Goal: Information Seeking & Learning: Learn about a topic

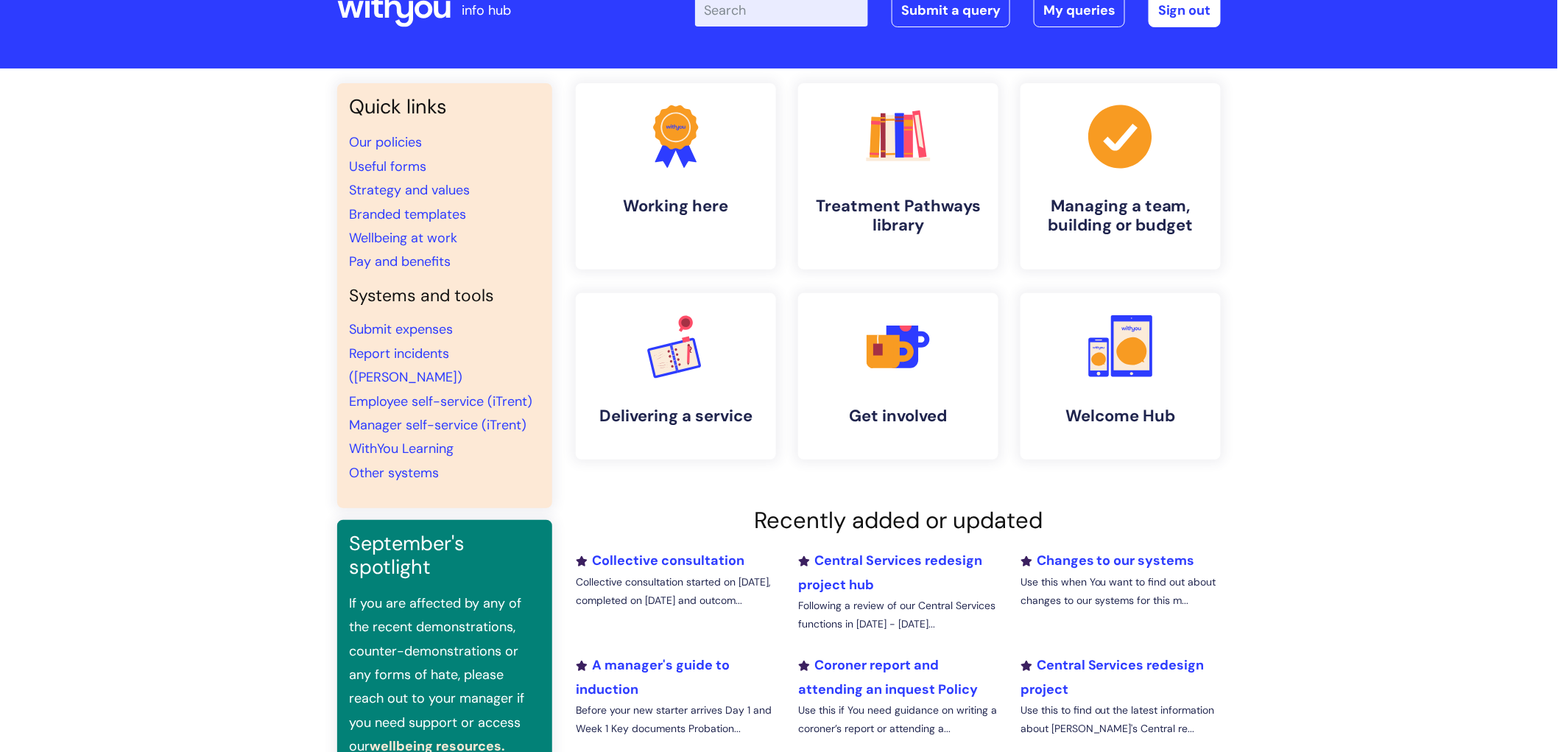
scroll to position [400, 0]
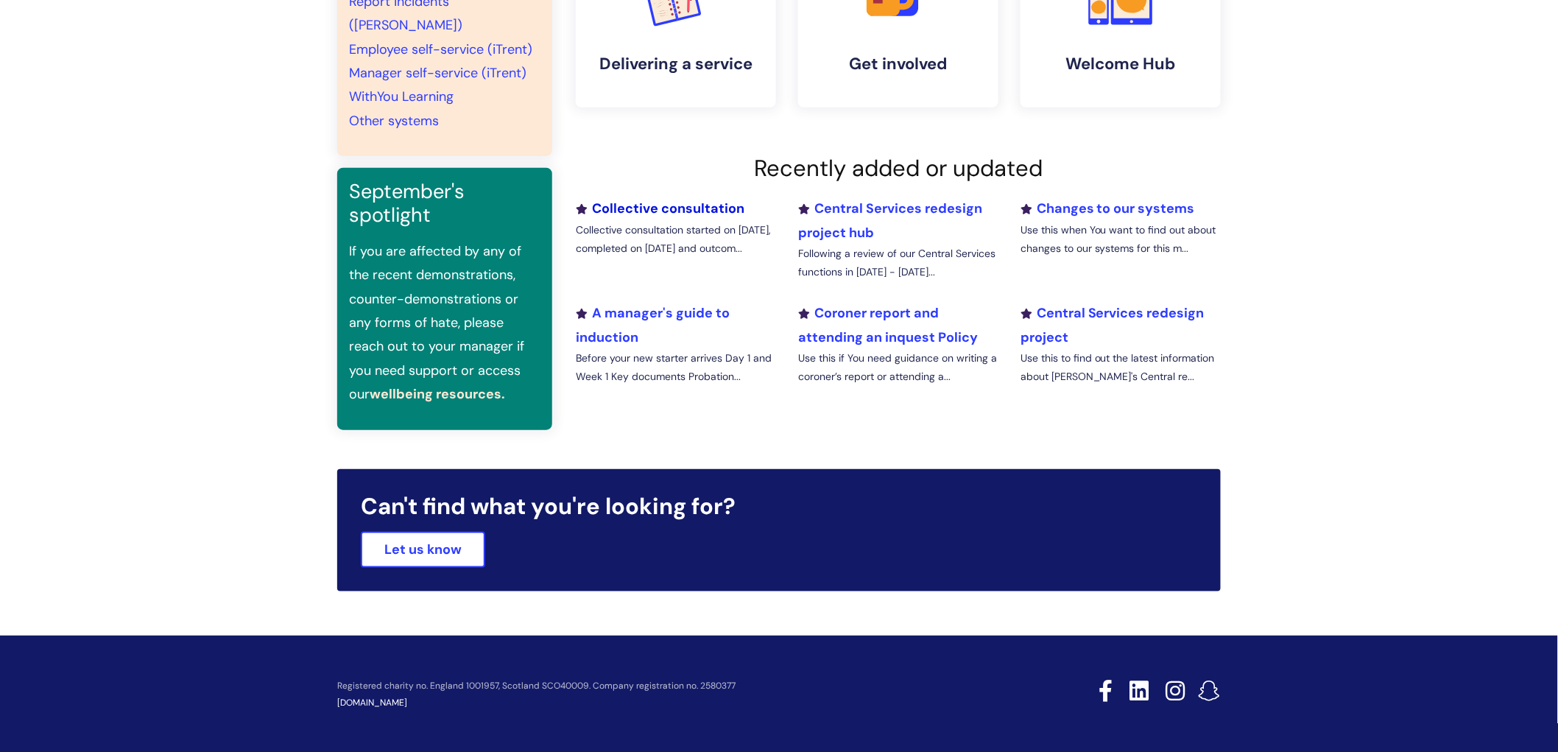
click at [665, 211] on link "Collective consultation" at bounding box center [660, 209] width 169 height 18
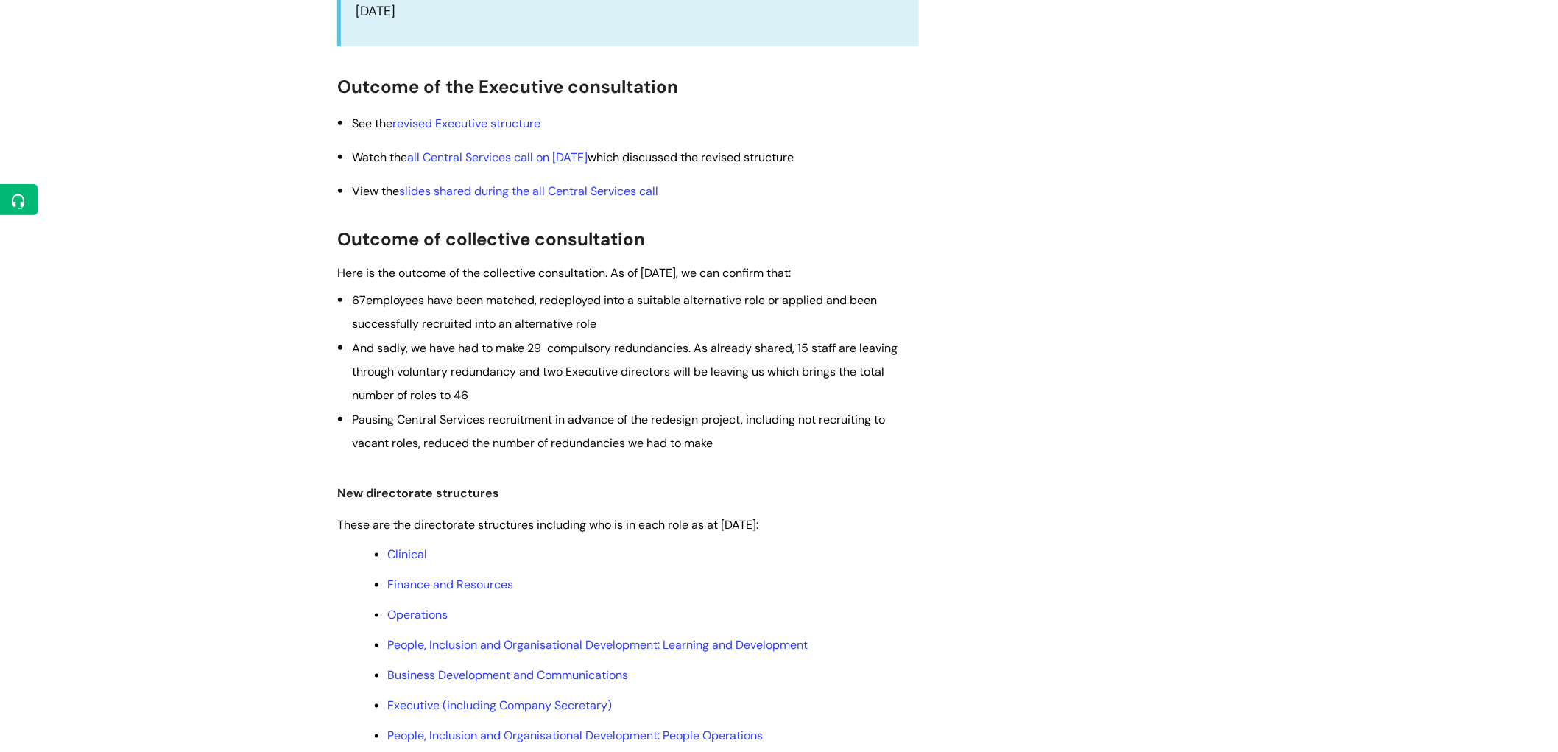
scroll to position [491, 0]
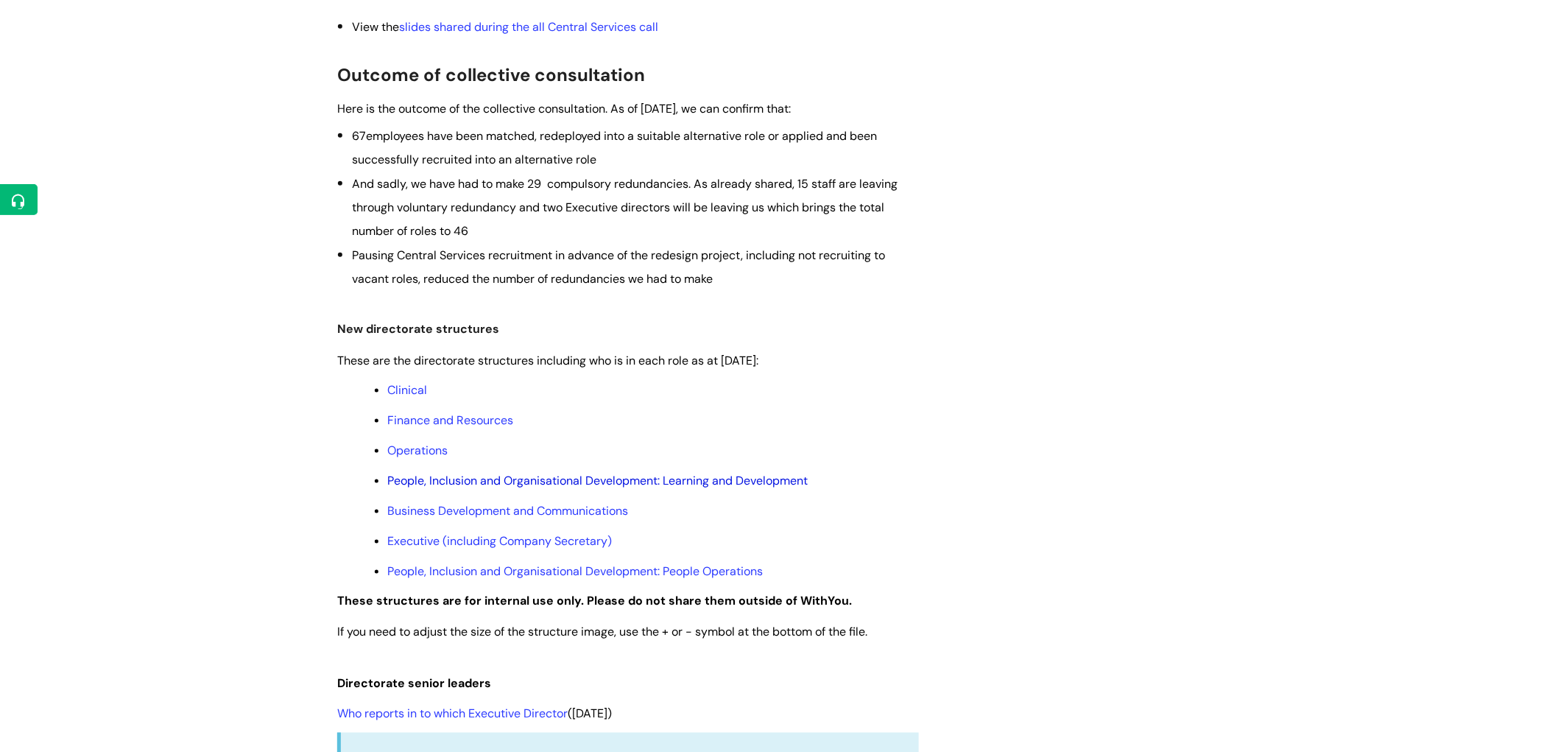
click at [594, 482] on link "People, Inclusion and Organisational Development: Learning and Development" at bounding box center [597, 480] width 421 height 15
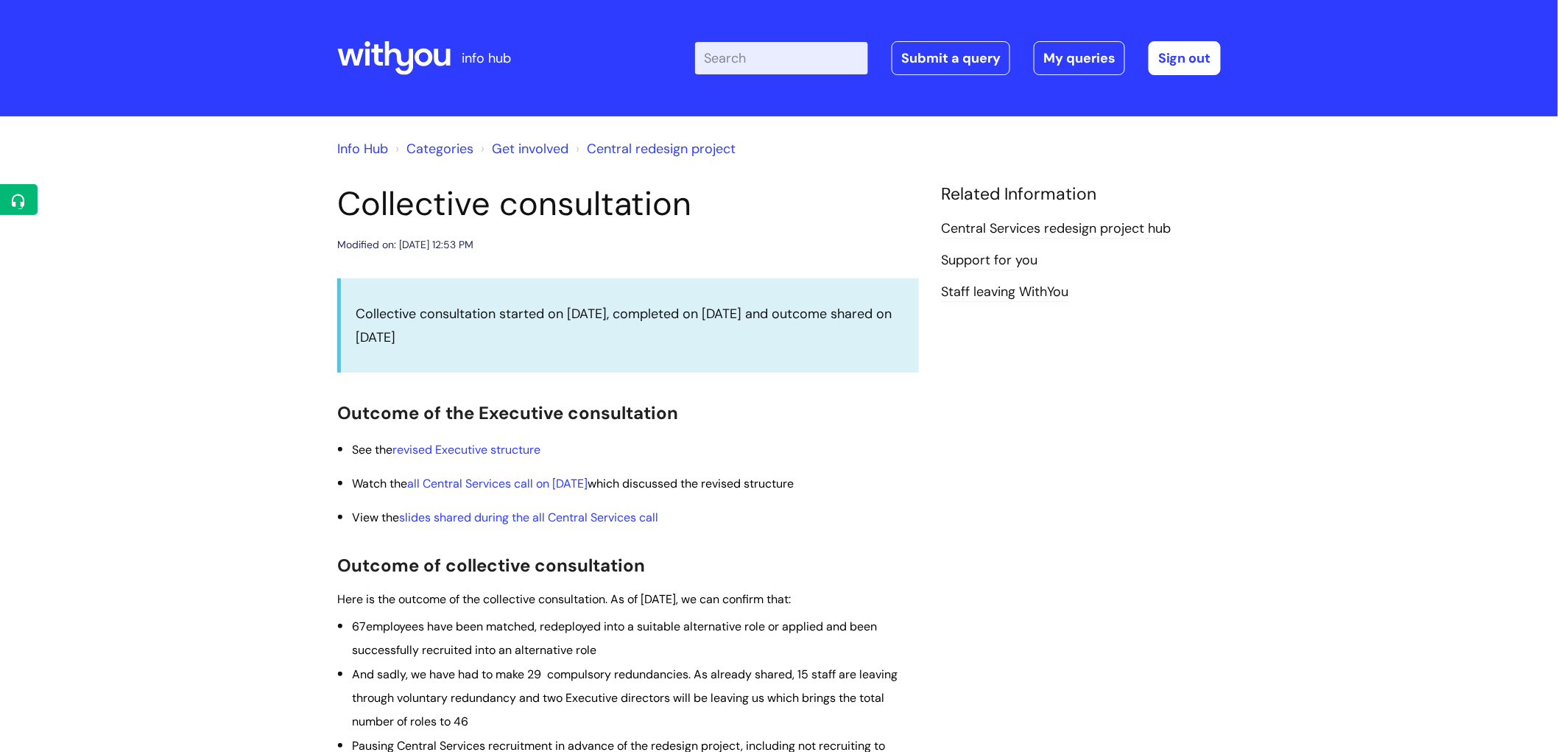
click at [381, 54] on icon at bounding box center [393, 58] width 113 height 35
